Goal: Task Accomplishment & Management: Manage account settings

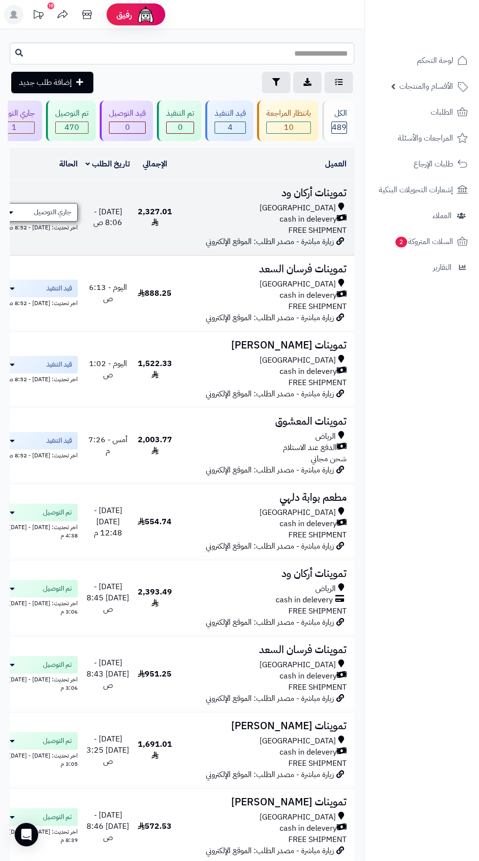
click at [64, 209] on span "جاري التوصيل" at bounding box center [53, 213] width 38 height 10
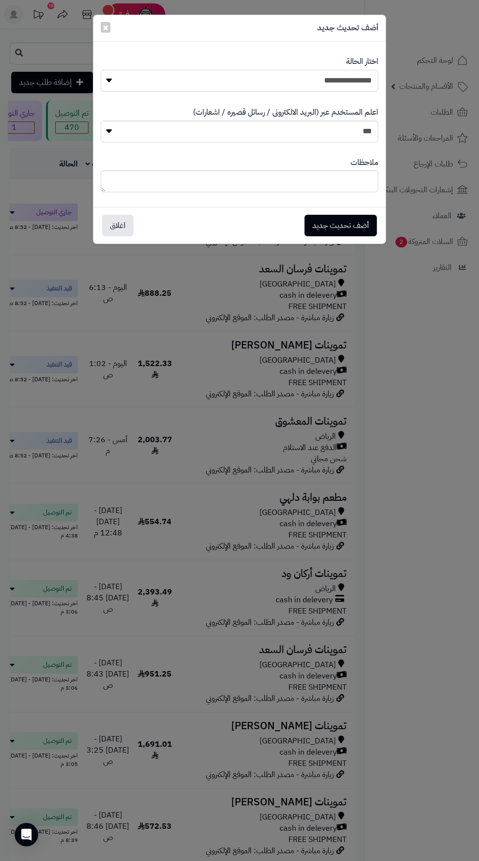
click at [346, 80] on select "**********" at bounding box center [239, 81] width 277 height 22
select select "**"
click at [345, 229] on button "أضف تحديث جديد" at bounding box center [340, 224] width 72 height 21
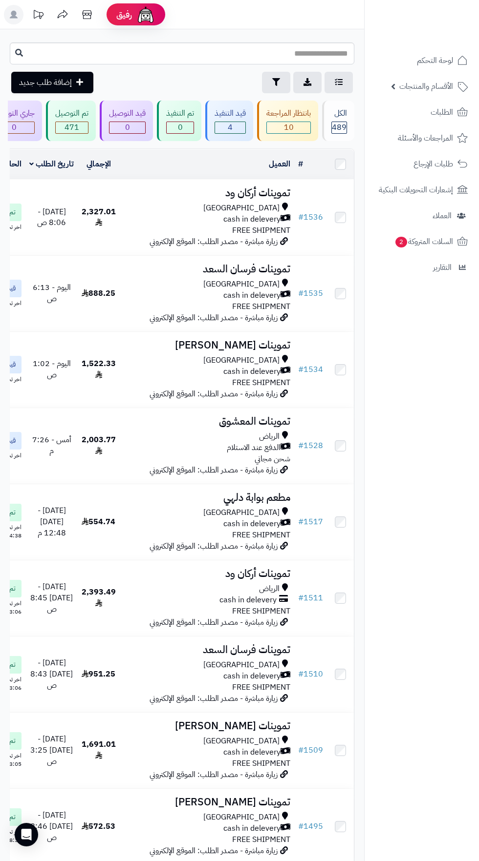
scroll to position [0, 0]
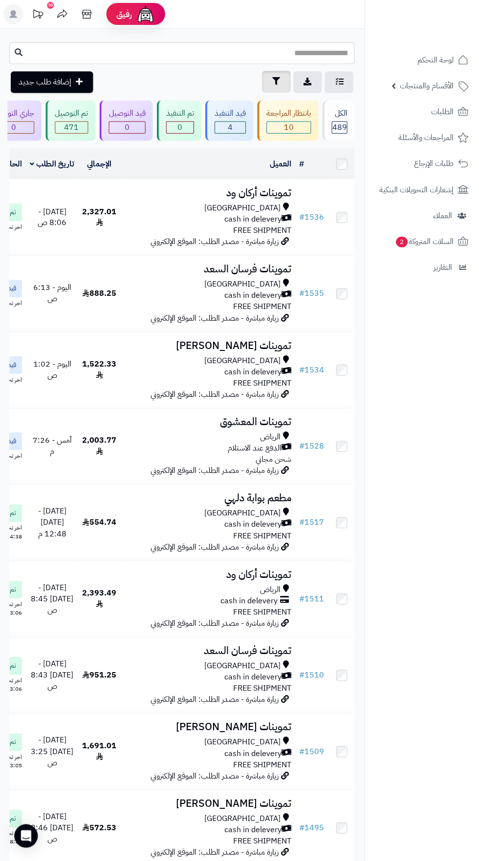
click at [275, 82] on icon "button" at bounding box center [276, 82] width 8 height 8
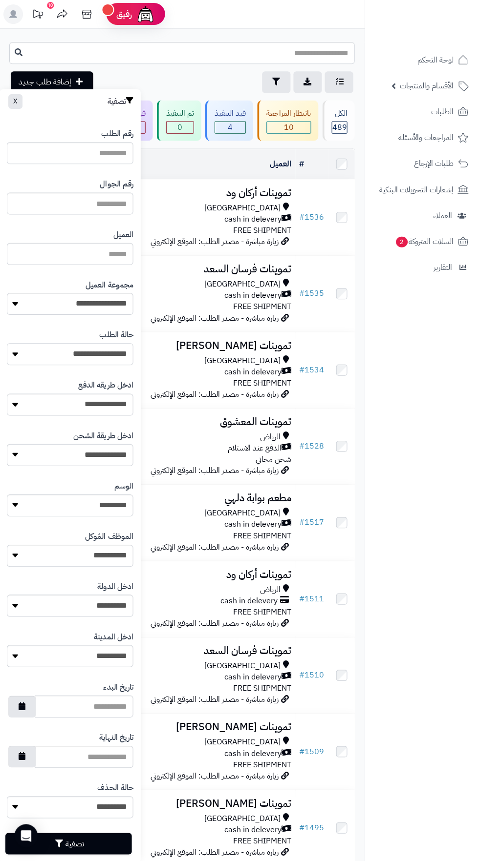
click at [105, 354] on select "**********" at bounding box center [70, 354] width 126 height 22
click at [111, 303] on select "**********" at bounding box center [70, 304] width 126 height 22
select select
click at [99, 840] on button "تصفية" at bounding box center [69, 842] width 126 height 21
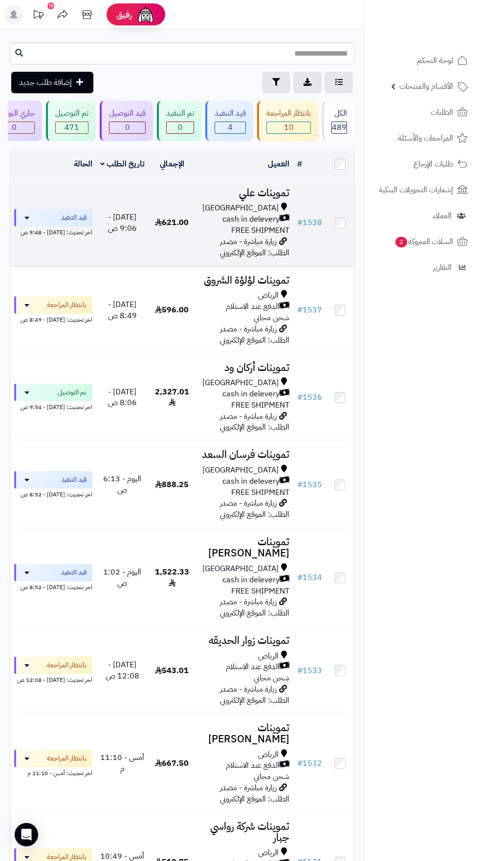
click at [226, 218] on span "cash in delevery" at bounding box center [250, 219] width 57 height 11
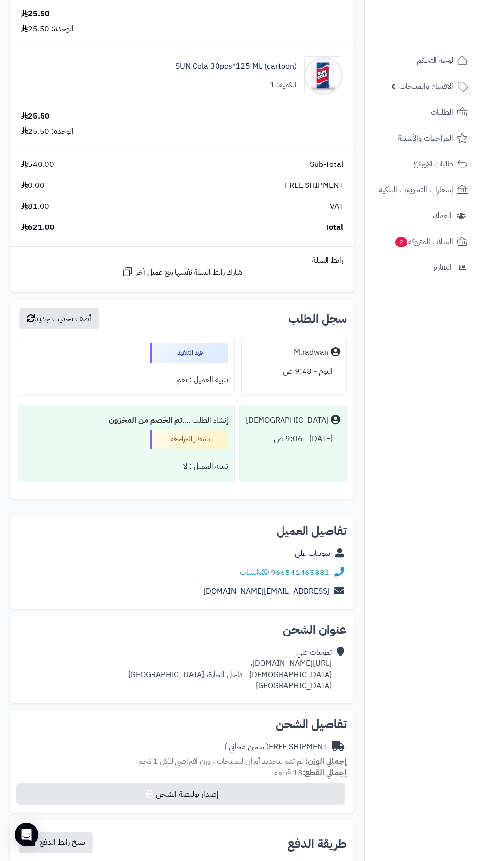
scroll to position [1202, 0]
copy div "[URL][DOMAIN_NAME]،"
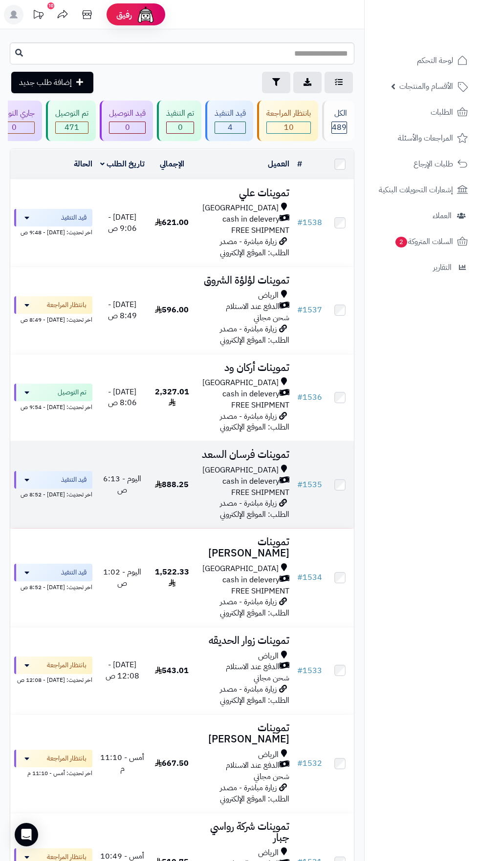
click at [229, 481] on span "cash in delevery" at bounding box center [250, 481] width 57 height 11
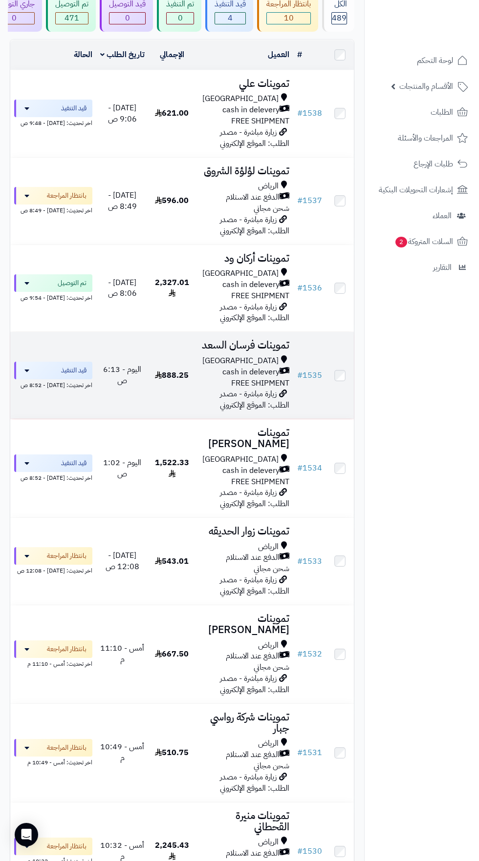
scroll to position [110, 0]
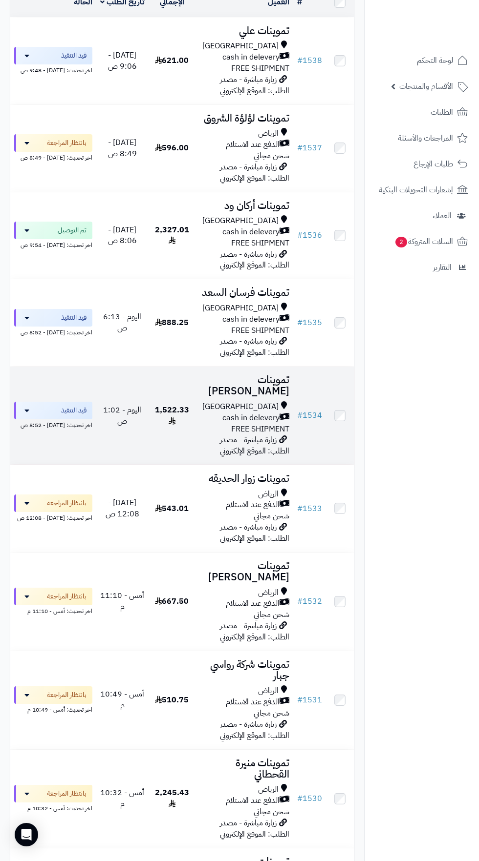
click at [253, 418] on span "cash in delevery" at bounding box center [250, 418] width 57 height 11
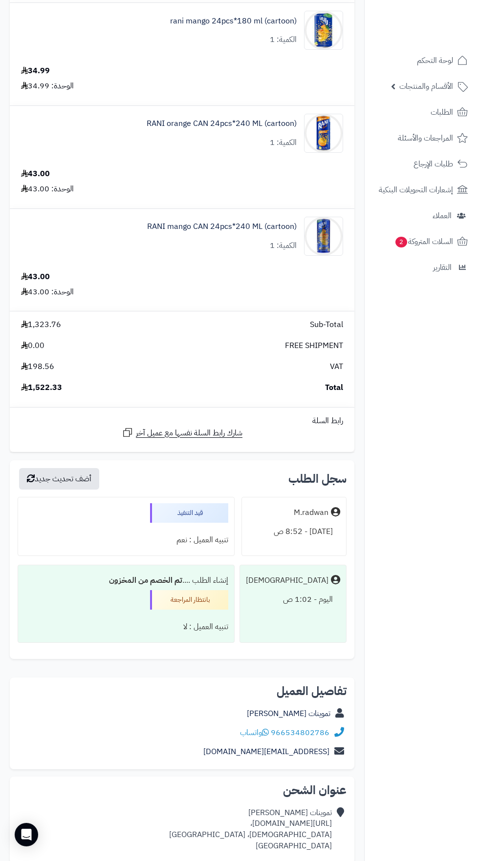
scroll to position [2667, 0]
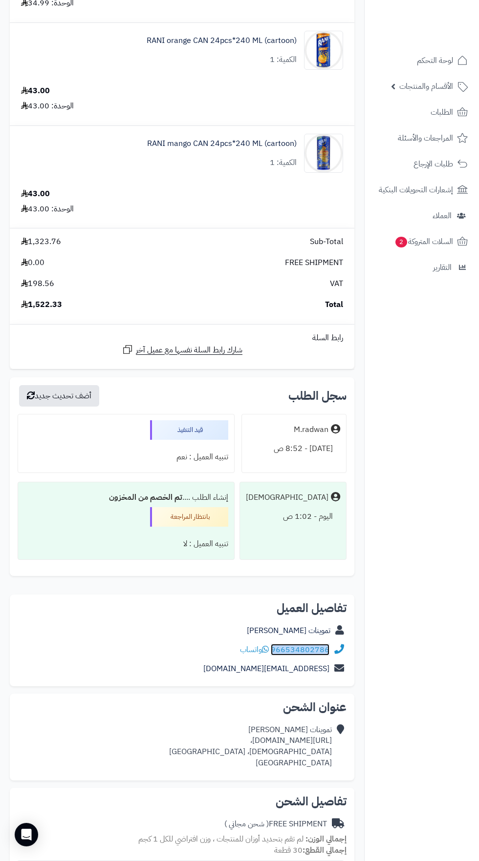
copy link "966534802786"
copy div "[URL][DOMAIN_NAME]،"
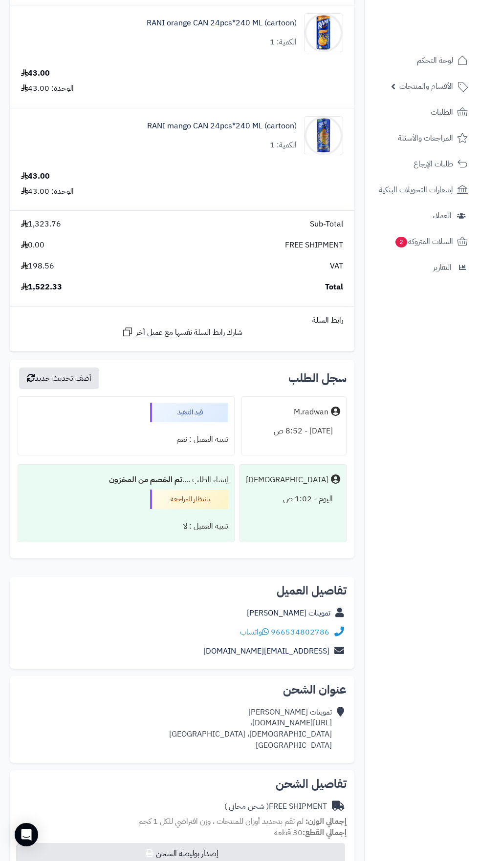
scroll to position [2745, 0]
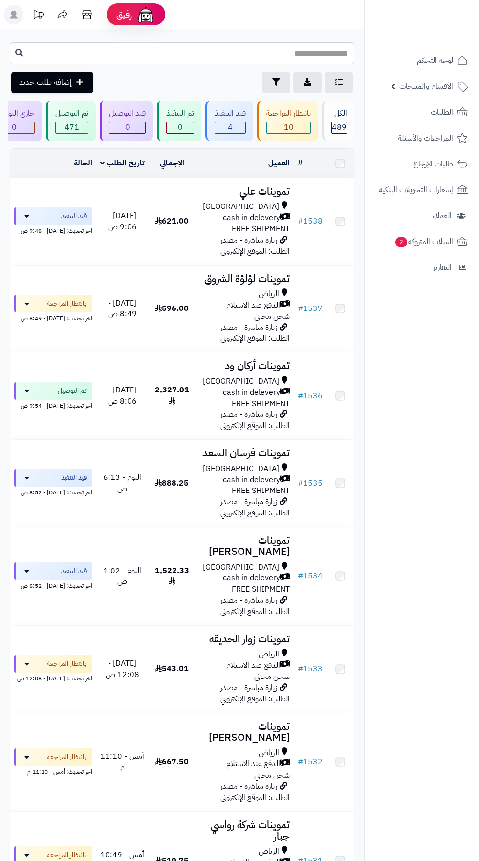
scroll to position [222, 0]
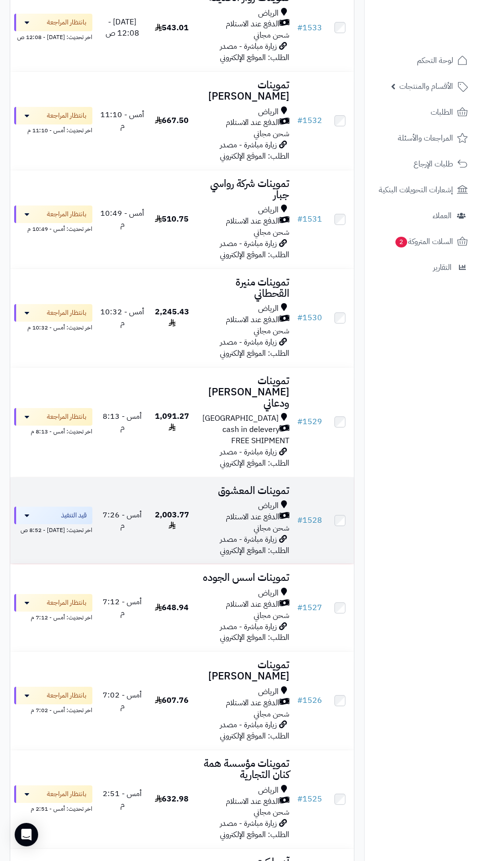
click at [249, 513] on span "الدفع عند الاستلام" at bounding box center [253, 517] width 54 height 11
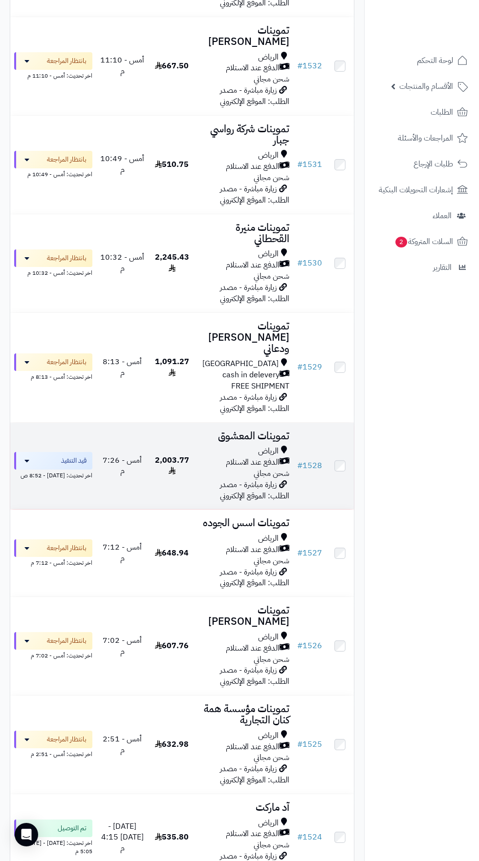
scroll to position [703, 0]
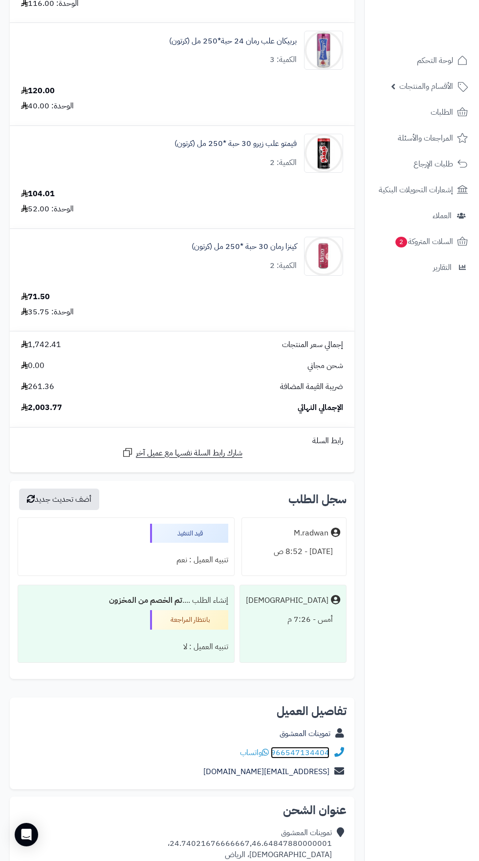
scroll to position [1789, 0]
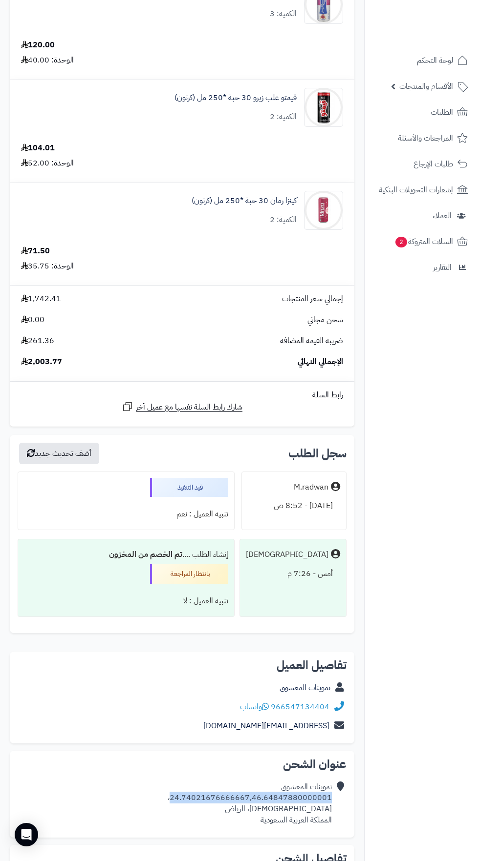
copy div "24.74021676666667,46.64847880000001"
copy link "966547134404"
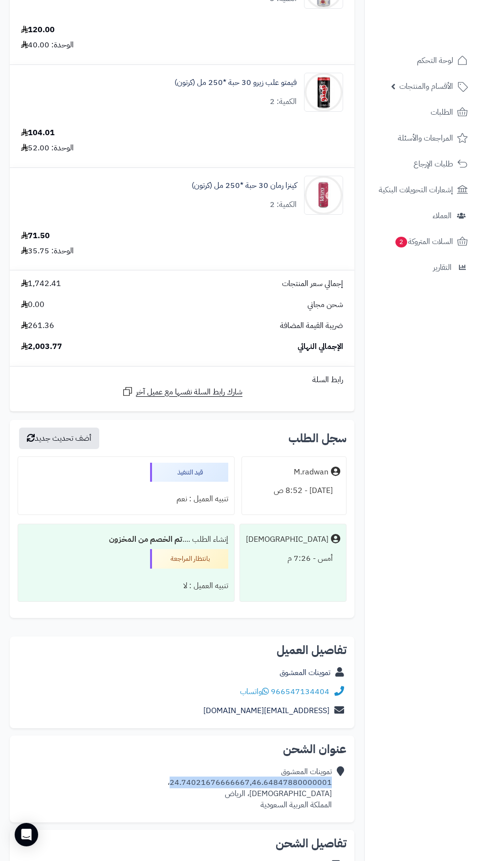
copy div "24.74021676666667,46.64847880000001"
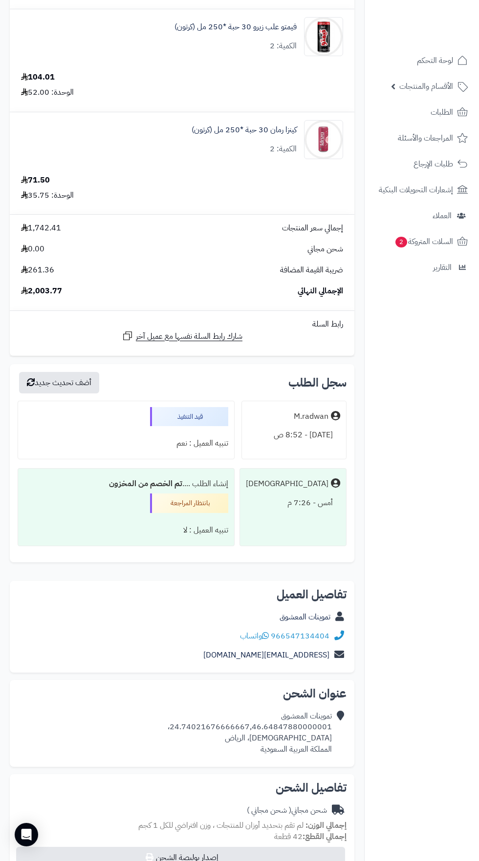
scroll to position [1870, 0]
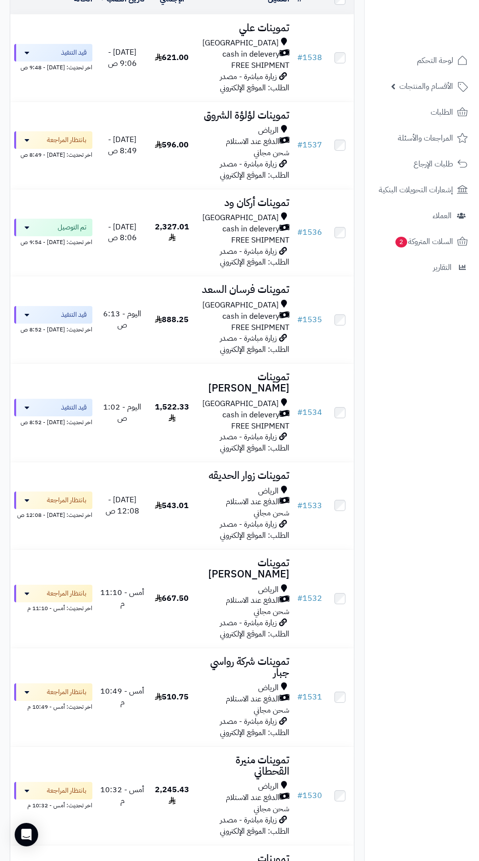
scroll to position [156, 0]
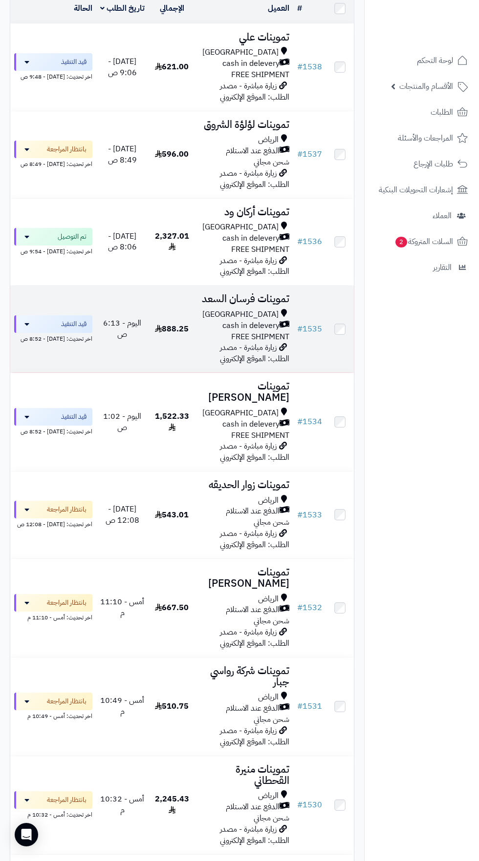
click at [231, 315] on div "Riyadh" at bounding box center [244, 314] width 90 height 11
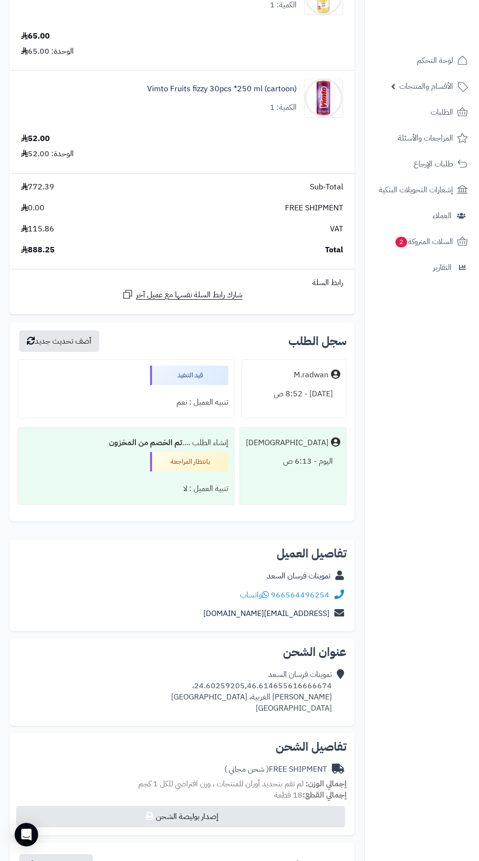
scroll to position [1178, 0]
copy div "24.60259205,46.614655616666674"
